Goal: Task Accomplishment & Management: Use online tool/utility

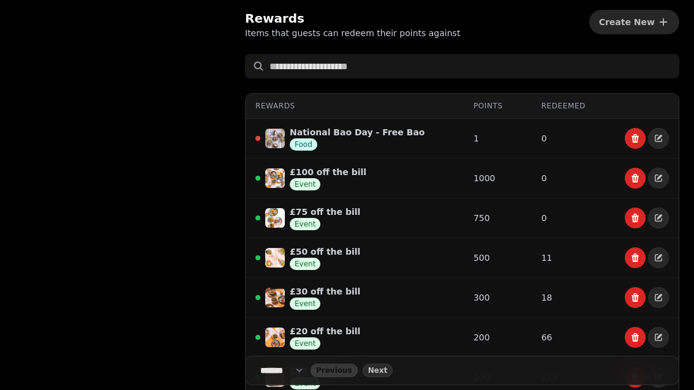
select select "**"
click at [361, 2] on div "Rewards Items that guests can redeem their points against Create New Rewards Po…" at bounding box center [462, 285] width 464 height 571
click at [386, 2] on div "Rewards Items that guests can redeem their points against Create New Rewards Po…" at bounding box center [462, 285] width 464 height 571
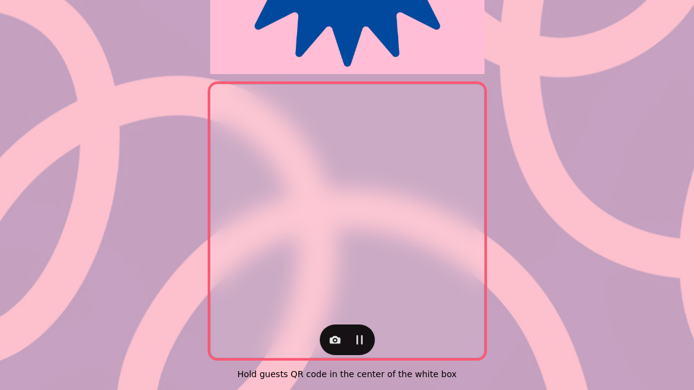
scroll to position [252, 0]
click at [335, 337] on icon "button" at bounding box center [335, 340] width 12 height 12
click at [296, 285] on button "Back Camera" at bounding box center [283, 284] width 121 height 22
click at [287, 284] on button "Back Camera" at bounding box center [283, 284] width 121 height 22
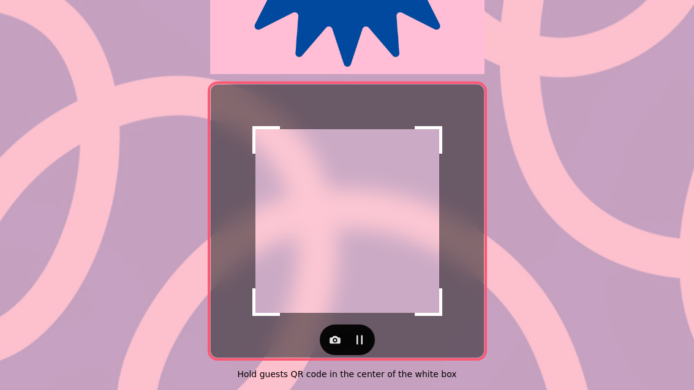
scroll to position [252, 0]
click at [337, 339] on button "button" at bounding box center [335, 340] width 24 height 24
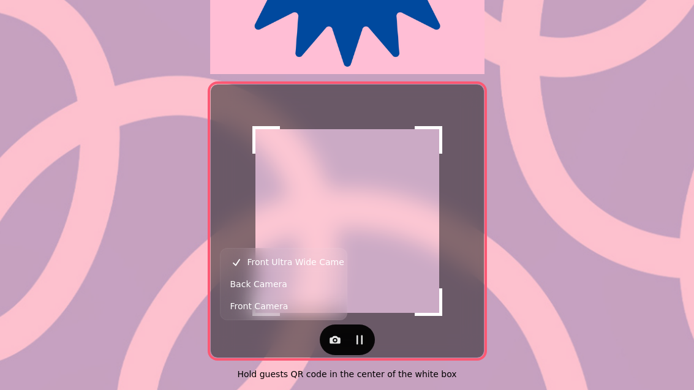
click at [324, 281] on button "Back Camera" at bounding box center [283, 284] width 121 height 22
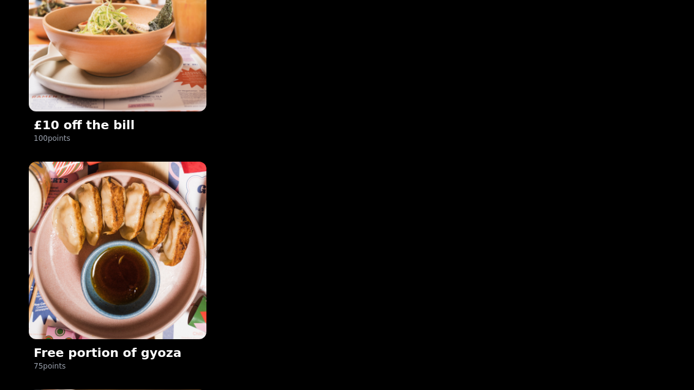
scroll to position [317, 0]
